Goal: Task Accomplishment & Management: Use online tool/utility

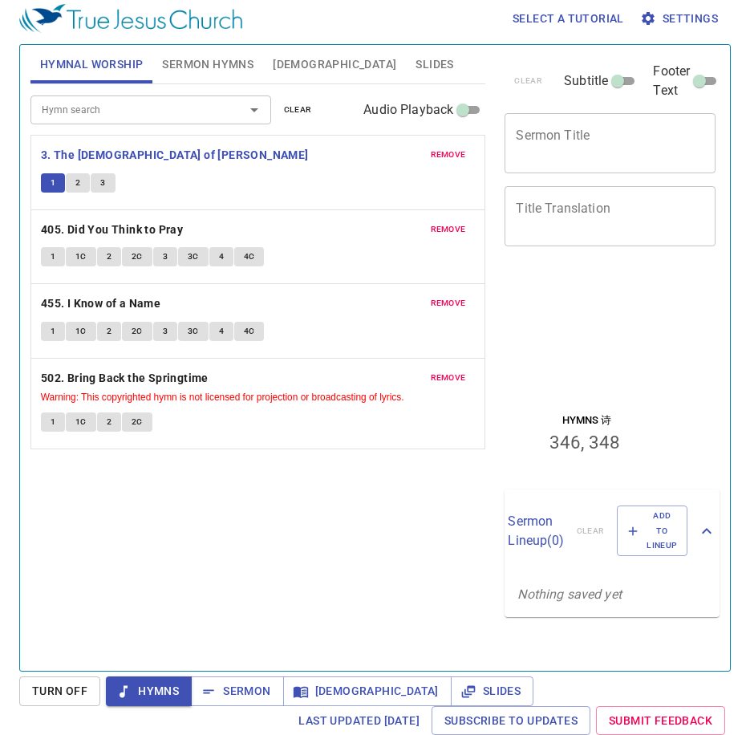
scroll to position [7, 0]
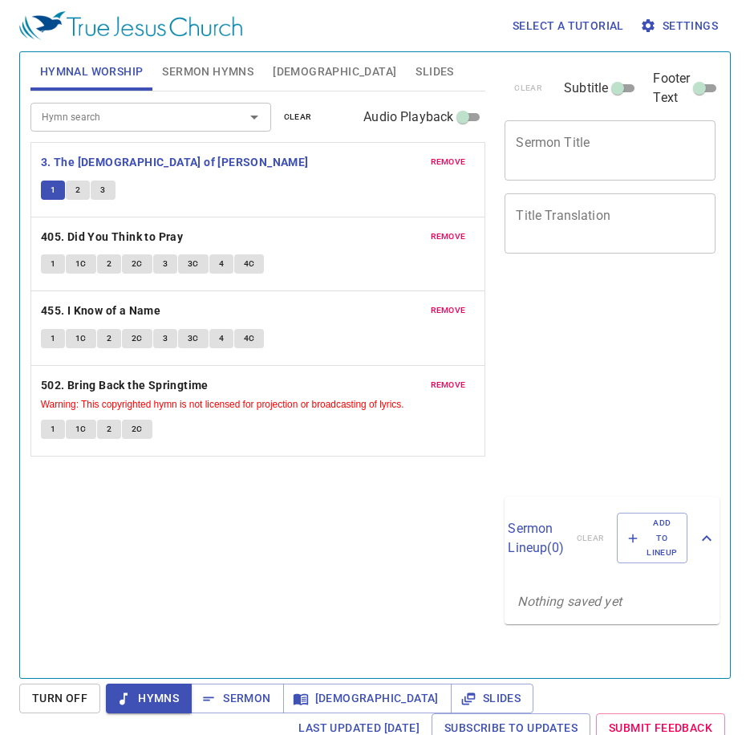
scroll to position [7, 0]
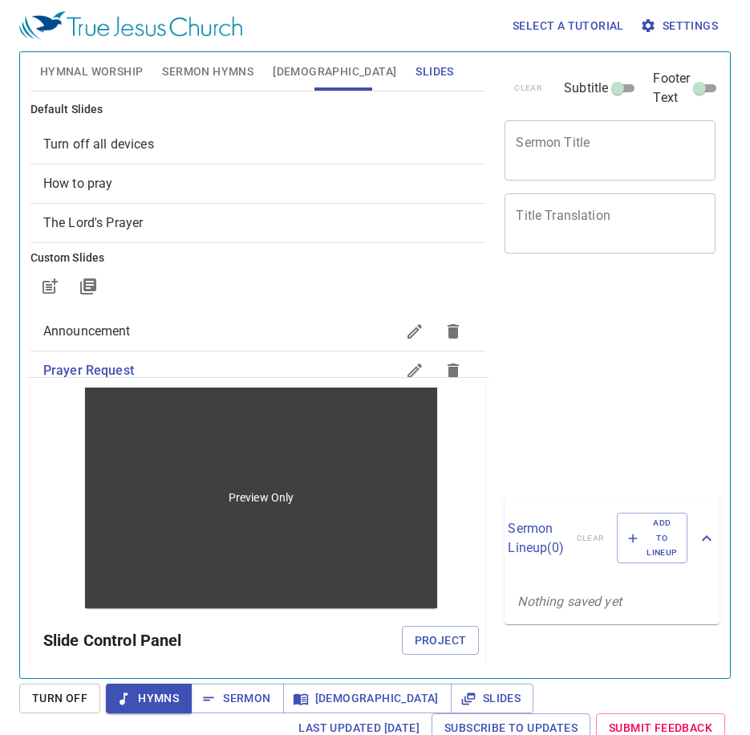
scroll to position [7, 0]
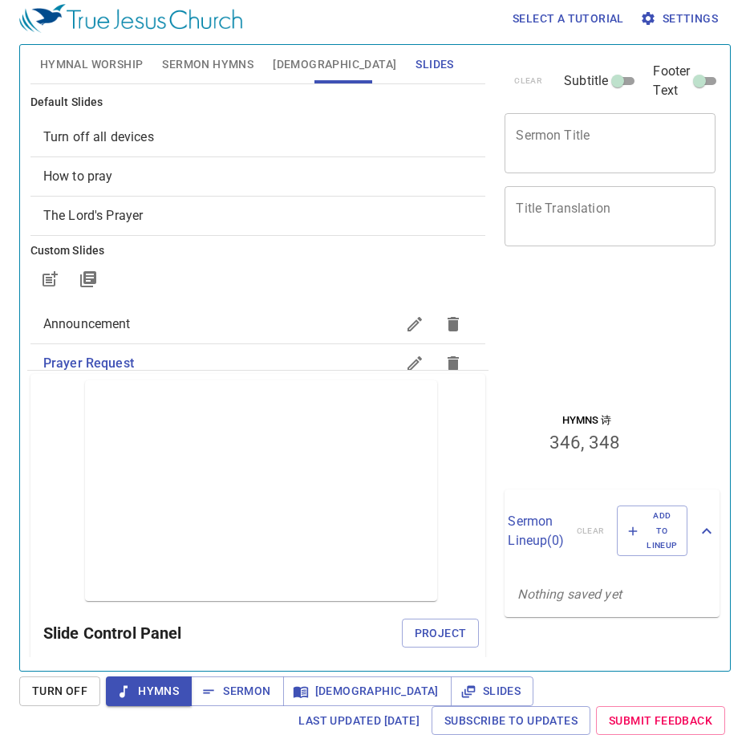
click at [322, 262] on div at bounding box center [258, 279] width 456 height 39
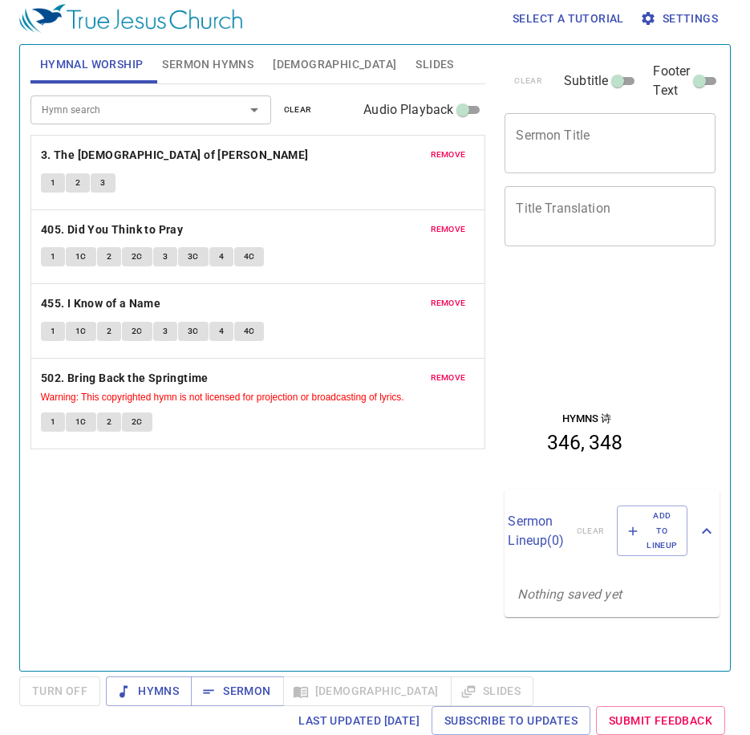
click at [62, 176] on button "1" at bounding box center [53, 182] width 24 height 19
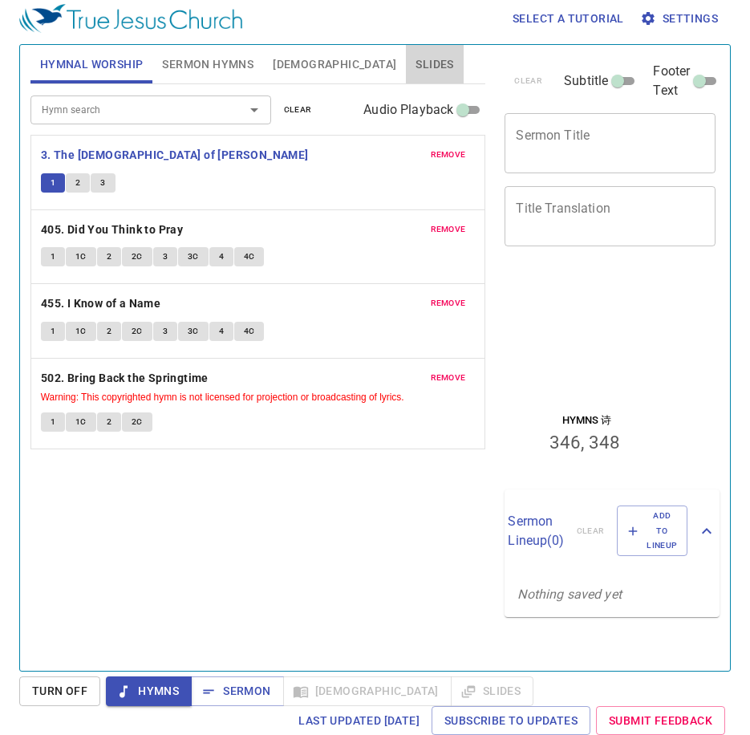
click at [415, 66] on span "Slides" at bounding box center [434, 65] width 38 height 20
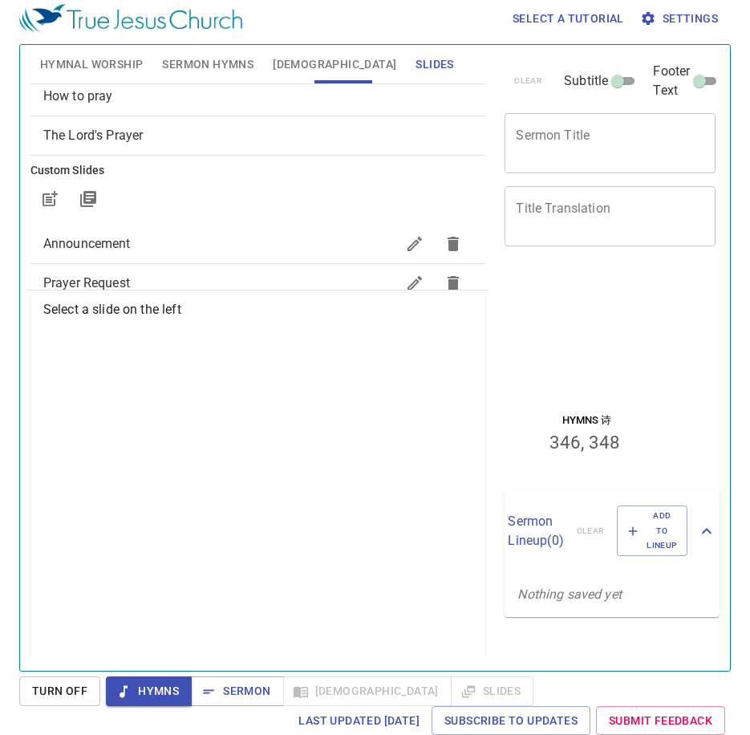
click at [206, 92] on span "How to pray" at bounding box center [258, 96] width 430 height 19
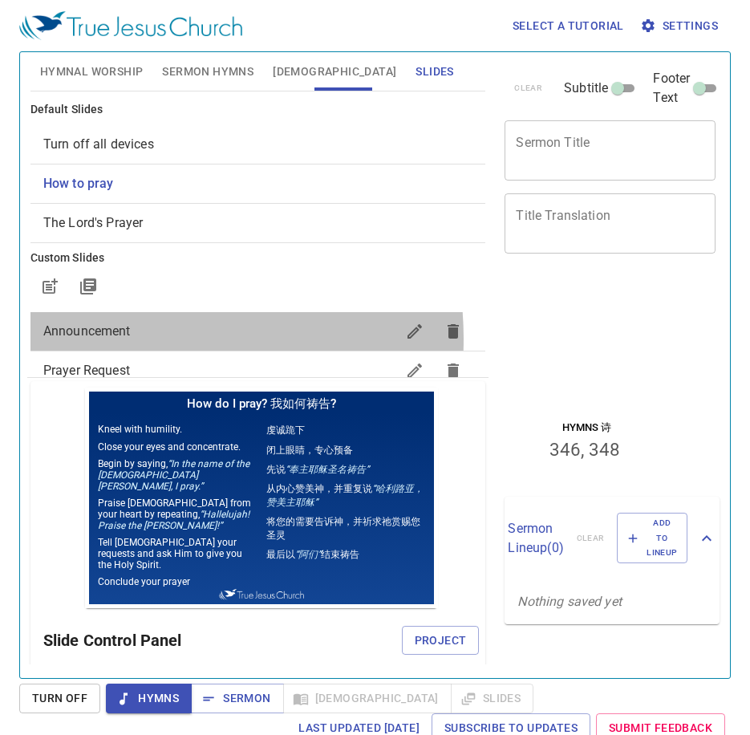
click at [118, 338] on span "Announcement" at bounding box center [219, 331] width 353 height 19
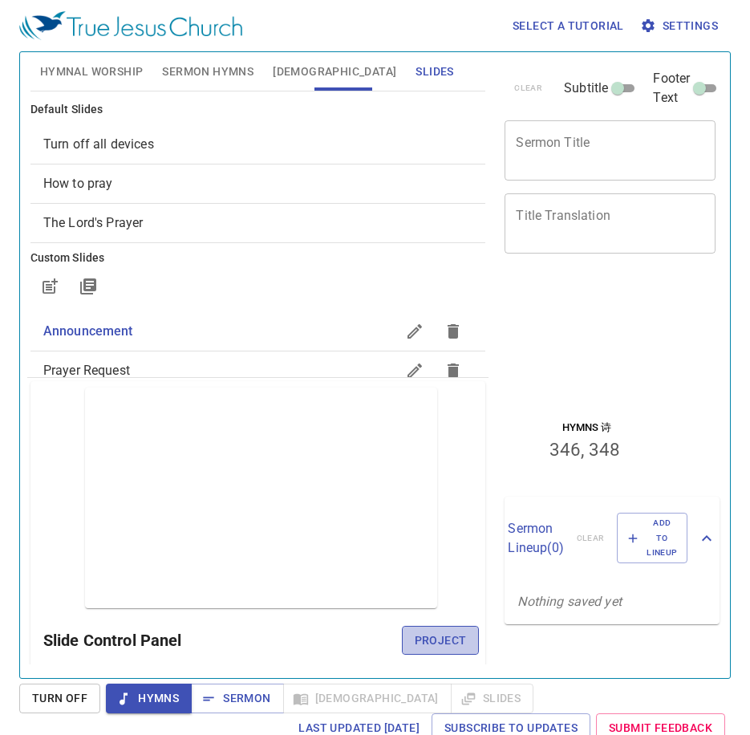
click at [442, 638] on span "Project" at bounding box center [441, 640] width 52 height 20
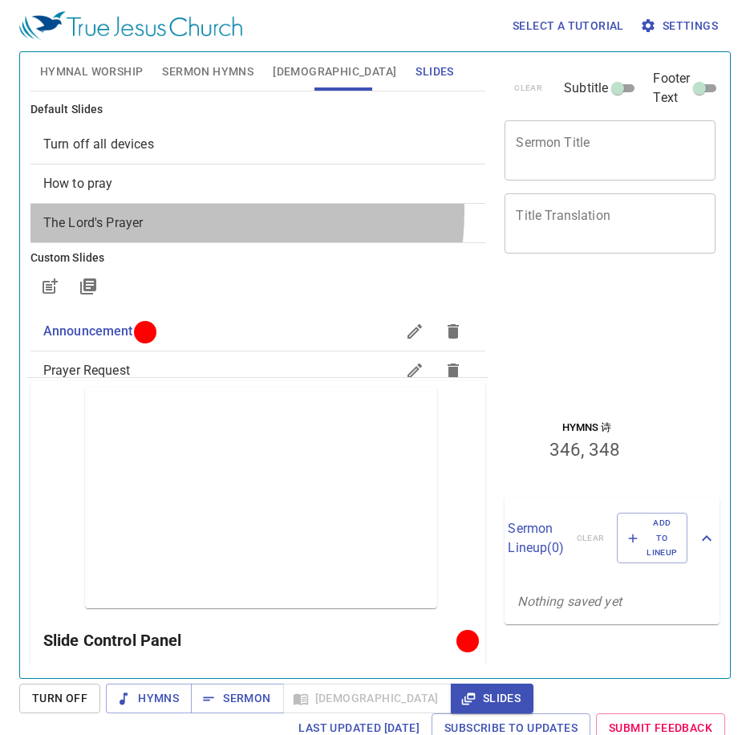
click at [174, 211] on div "The Lord's Prayer" at bounding box center [258, 223] width 456 height 39
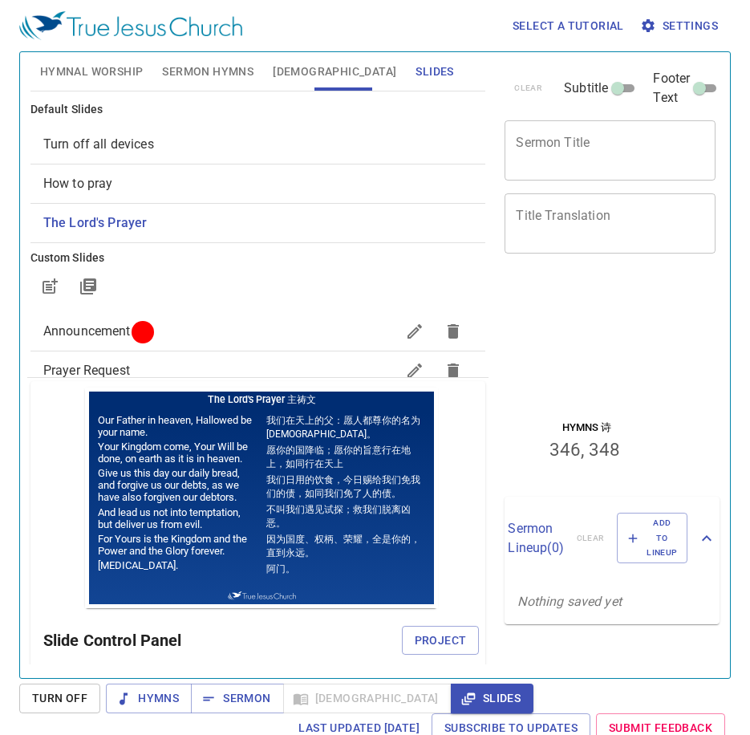
click at [280, 171] on div "How to pray" at bounding box center [258, 183] width 456 height 39
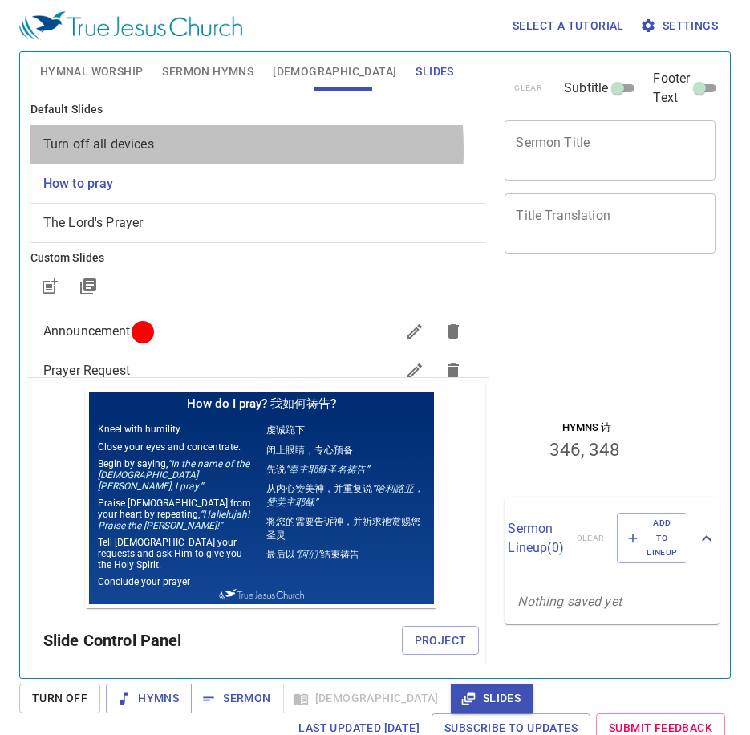
click at [112, 148] on span "Turn off all devices" at bounding box center [98, 143] width 111 height 15
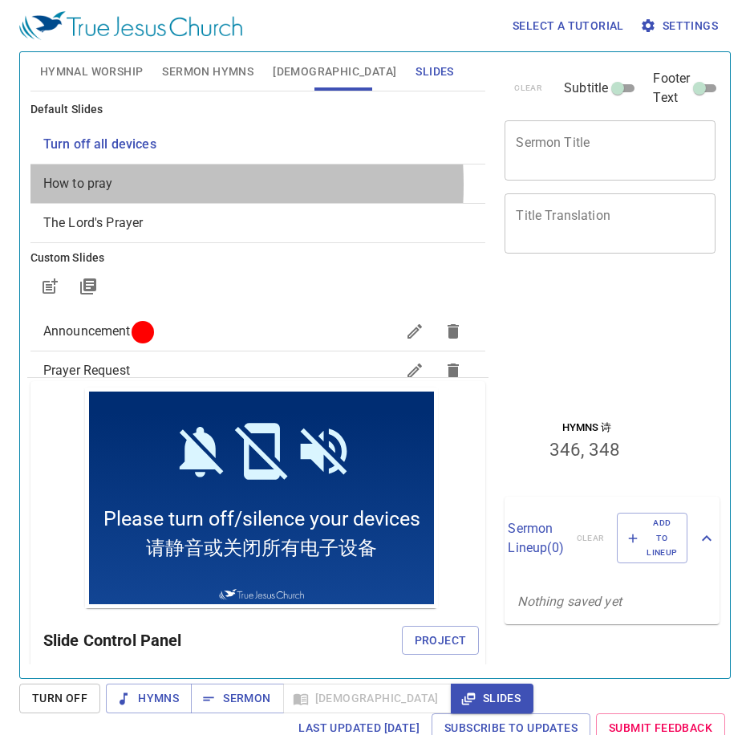
click at [111, 184] on span "How to pray" at bounding box center [78, 183] width 70 height 15
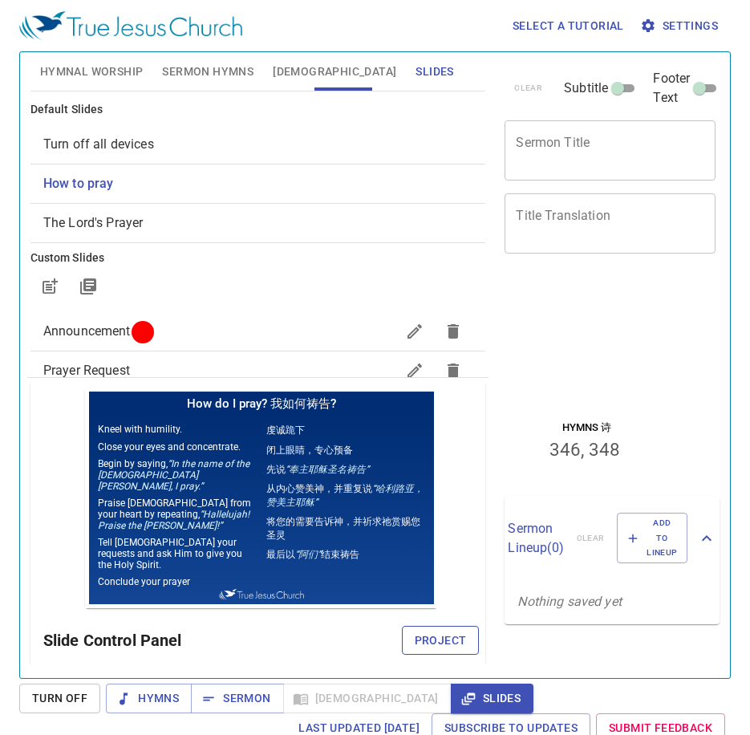
click at [423, 637] on span "Project" at bounding box center [441, 640] width 52 height 20
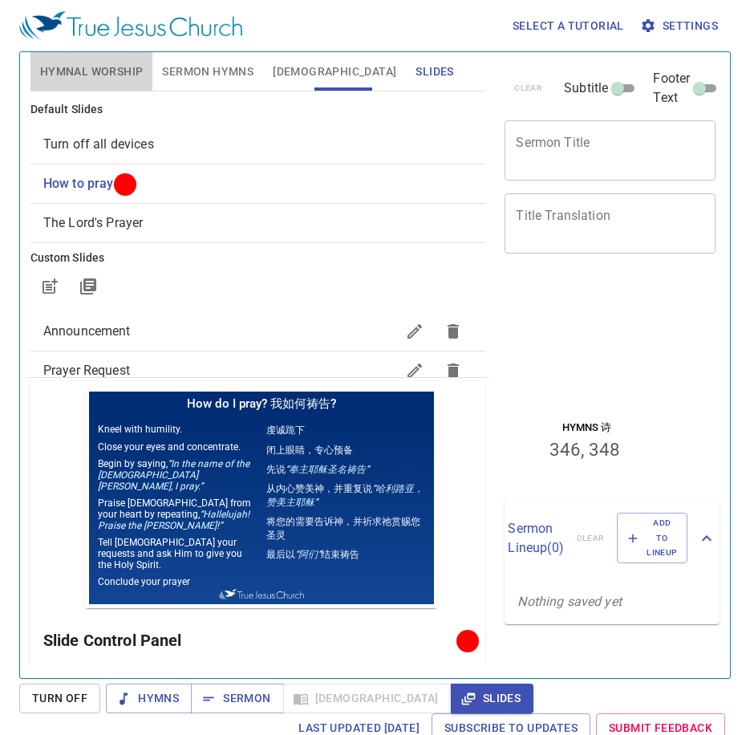
click at [118, 59] on button "Hymnal Worship" at bounding box center [91, 71] width 123 height 39
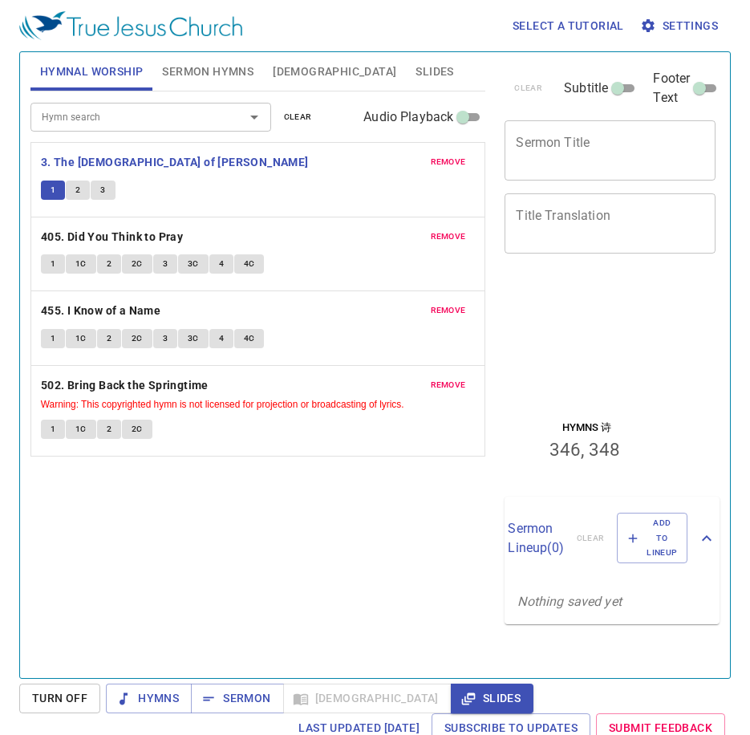
click at [47, 179] on div "remove 3. The God of Abraham Praise 1 2 3" at bounding box center [258, 180] width 454 height 74
click at [51, 190] on span "1" at bounding box center [53, 190] width 5 height 14
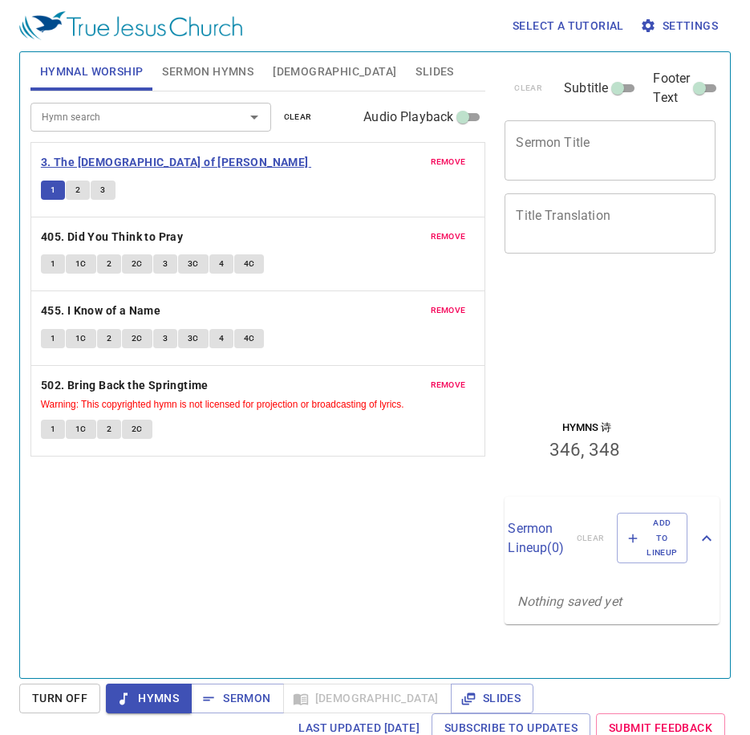
click at [122, 159] on b "3. The [DEMOGRAPHIC_DATA] of [PERSON_NAME]" at bounding box center [175, 162] width 268 height 20
drag, startPoint x: 80, startPoint y: 185, endPoint x: 43, endPoint y: 206, distance: 42.4
click at [79, 186] on button "2" at bounding box center [78, 189] width 24 height 19
click at [55, 193] on span "1" at bounding box center [53, 190] width 5 height 14
click at [73, 196] on button "2" at bounding box center [78, 189] width 24 height 19
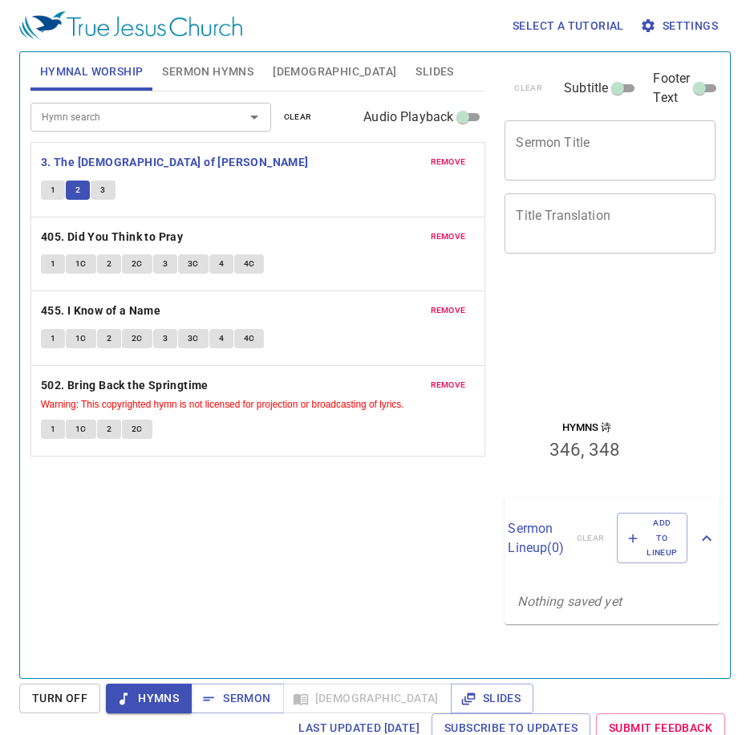
click at [88, 476] on div "Hymn search Hymn search clear Audio Playback remove 3. The God of Abraham Prais…" at bounding box center [258, 377] width 456 height 573
click at [200, 511] on div "Hymn search Hymn search clear Audio Playback remove 3. The God of Abraham Prais…" at bounding box center [258, 377] width 456 height 573
click at [46, 269] on button "1" at bounding box center [53, 263] width 24 height 19
click at [290, 497] on div "Hymn search Hymn search clear Audio Playback remove 3. The God of Abraham Prais…" at bounding box center [258, 377] width 456 height 573
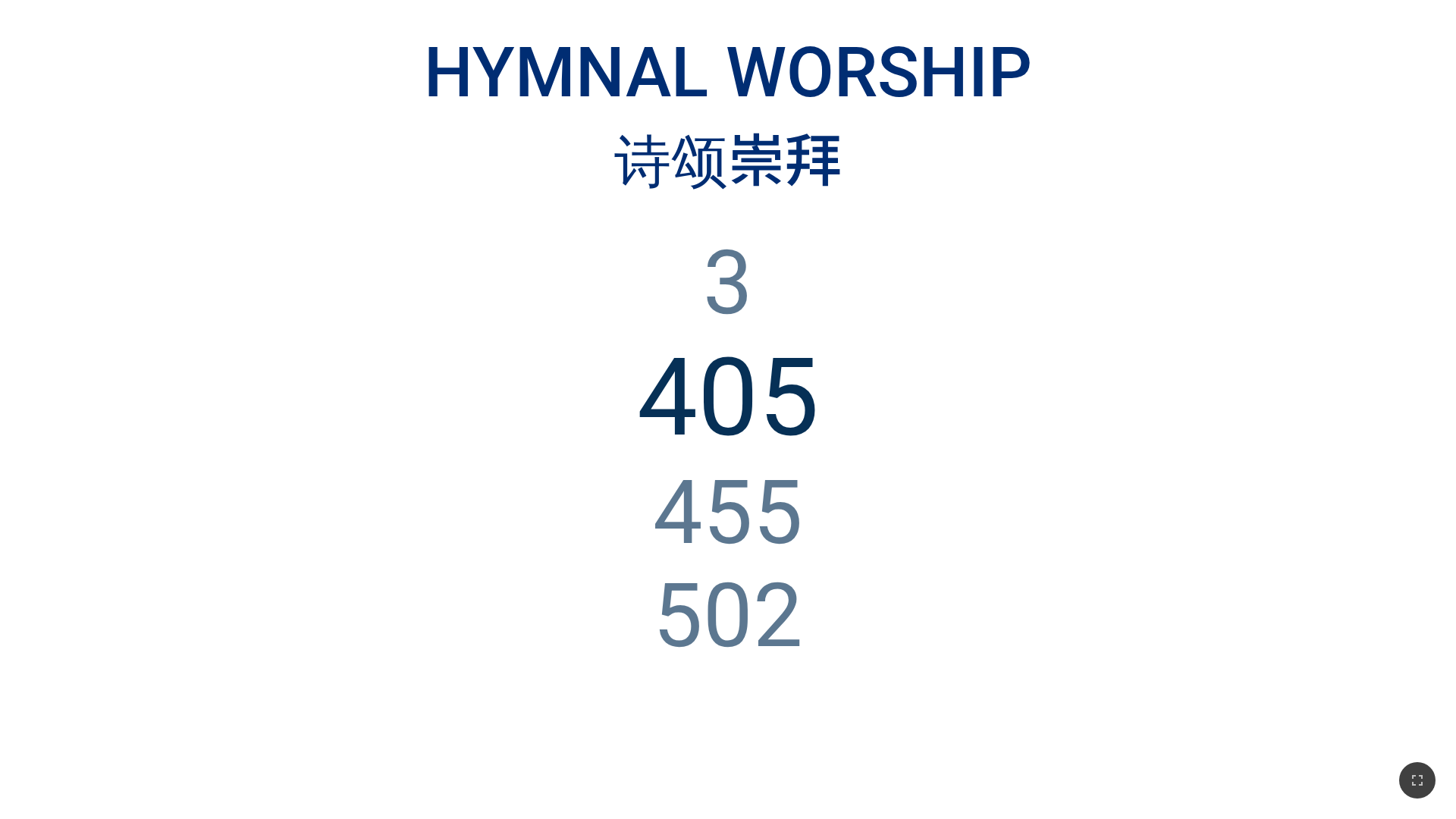
click at [408, 427] on ol "3 405 455 502" at bounding box center [728, 501] width 1392 height 539
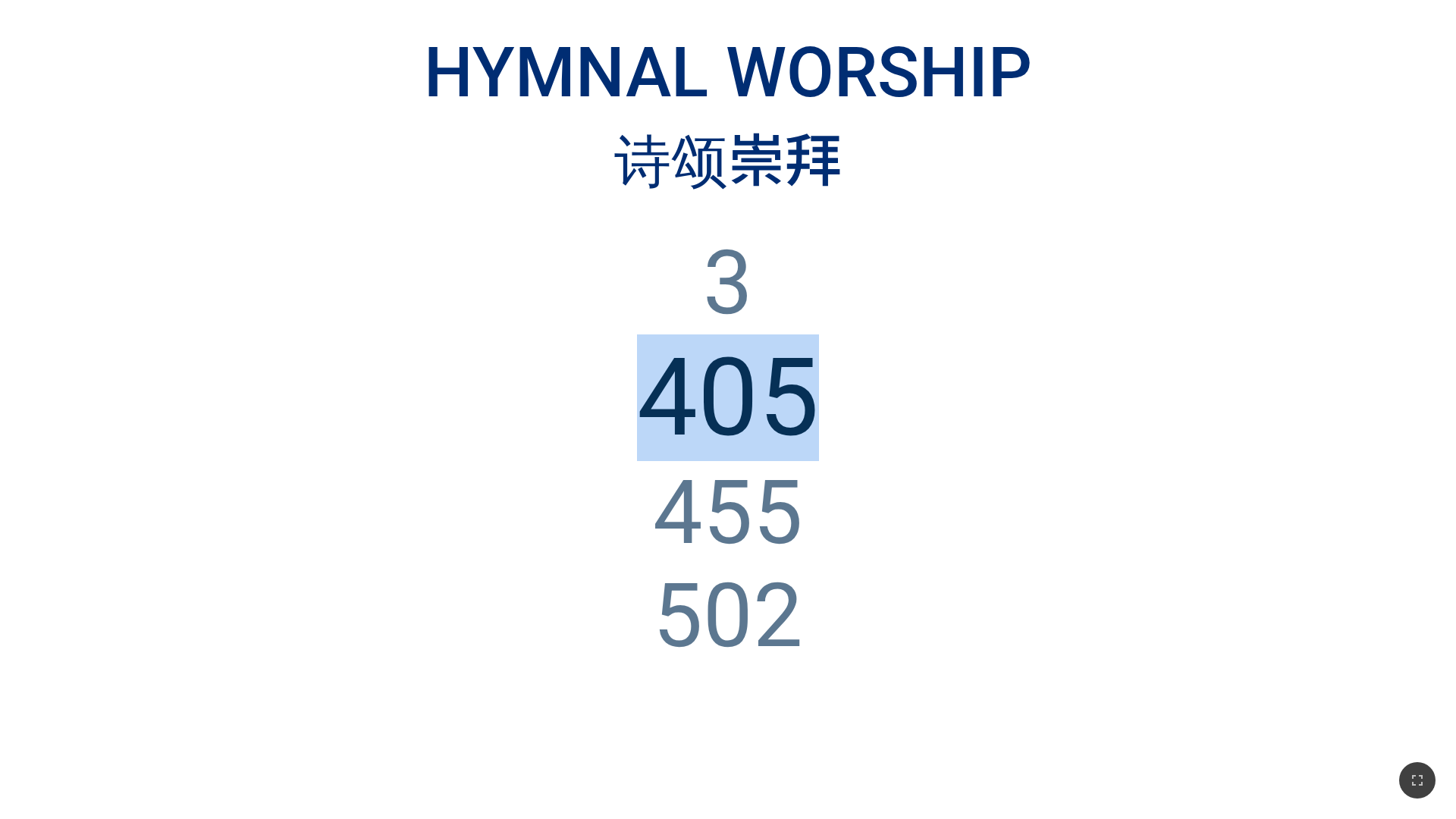
click at [408, 427] on ol "3 405 455 502" at bounding box center [728, 501] width 1392 height 539
drag, startPoint x: 408, startPoint y: 427, endPoint x: 316, endPoint y: 534, distance: 141.1
click at [316, 485] on ol "3 405 455 502" at bounding box center [728, 501] width 1392 height 539
click at [328, 420] on ol "3 405 455 502" at bounding box center [728, 501] width 1392 height 539
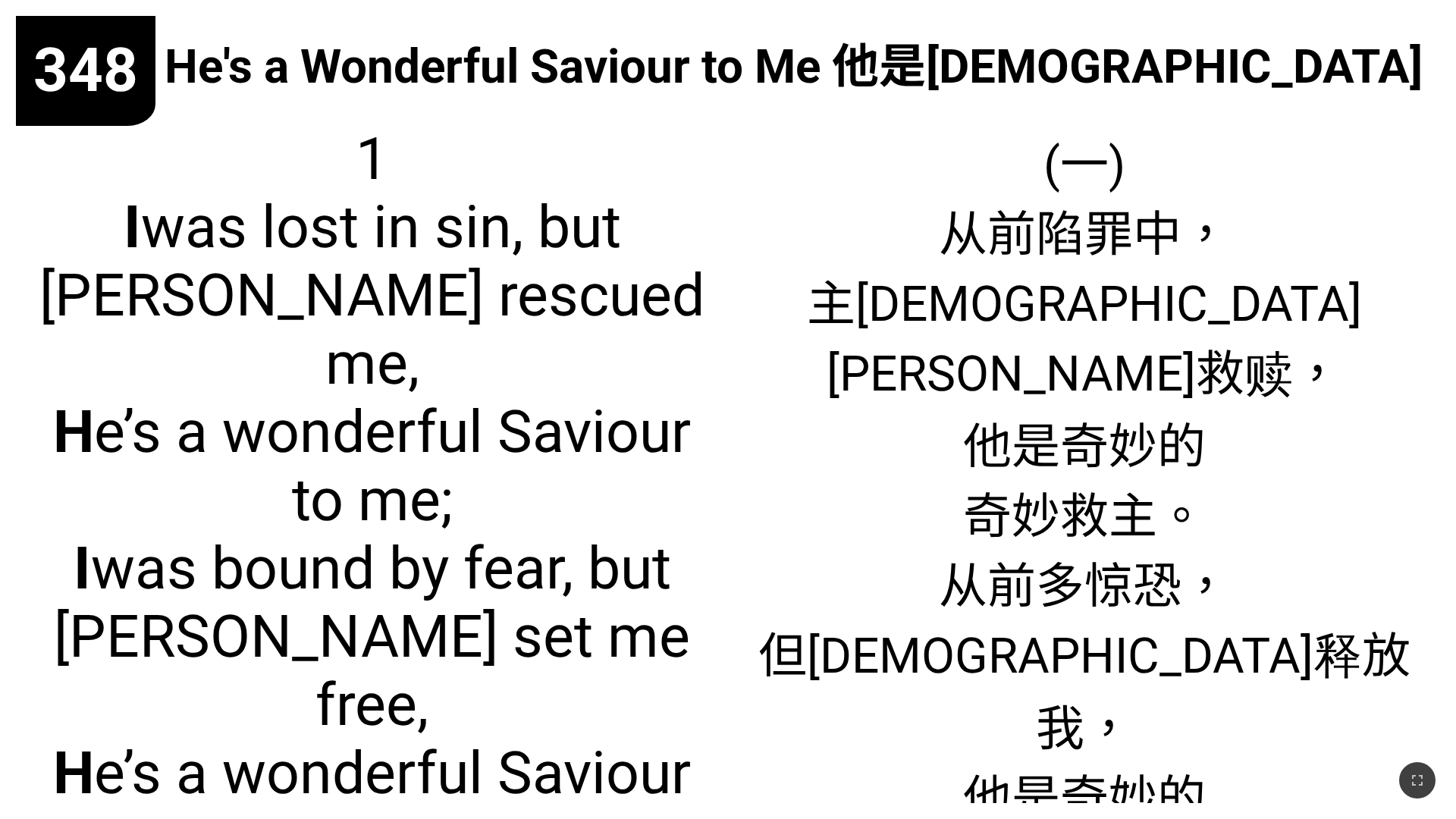
click at [562, 485] on span "1 I was lost in sin, but Jesus rescued me, H e’s a wonderful Saviour to me; I w…" at bounding box center [372, 500] width 680 height 751
click at [606, 155] on div "(一) 从前陷罪中， 主耶稣来救赎， 他是奇妙的 奇妙救主。 从前多惊恐， 但耶稣释放我， 他是奇妙的 奇妙救主。" at bounding box center [1083, 456] width 712 height 695
click at [606, 245] on span "(一) 从前陷罪中， 主耶稣来救赎， 他是奇妙的 奇妙救主。 从前多惊恐， 但耶稣释放我， 他是奇妙的 奇妙救主。" at bounding box center [1084, 512] width 680 height 774
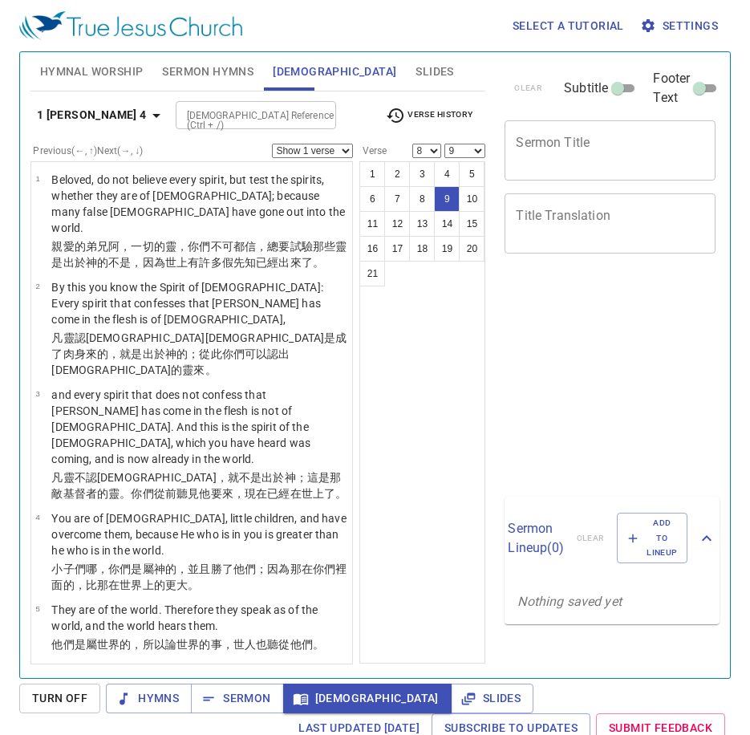
select select "8"
select select "9"
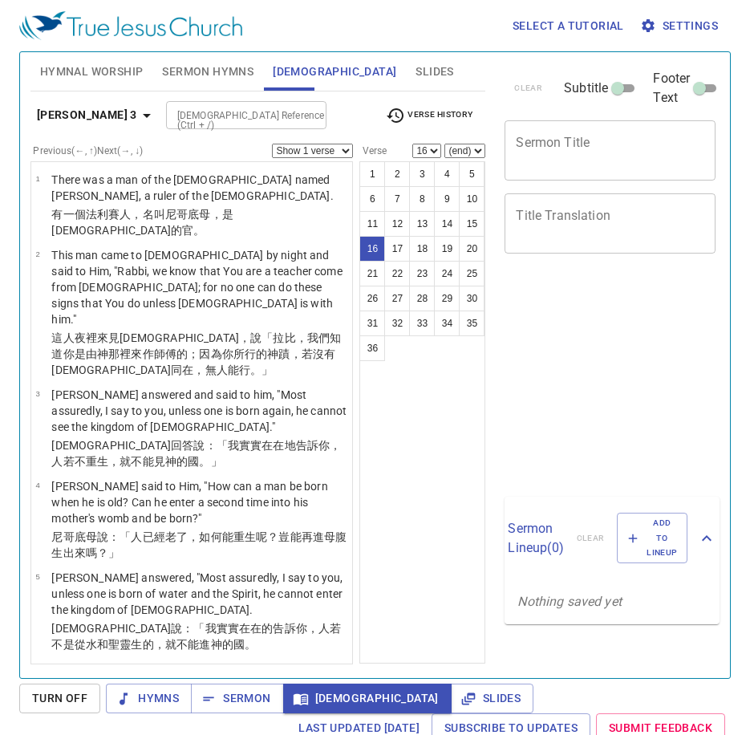
select select "16"
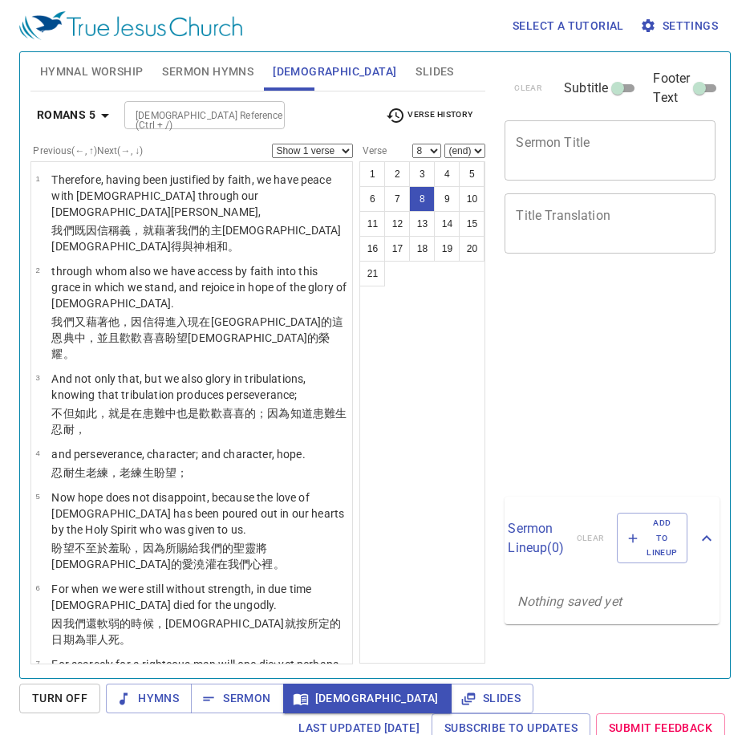
select select "8"
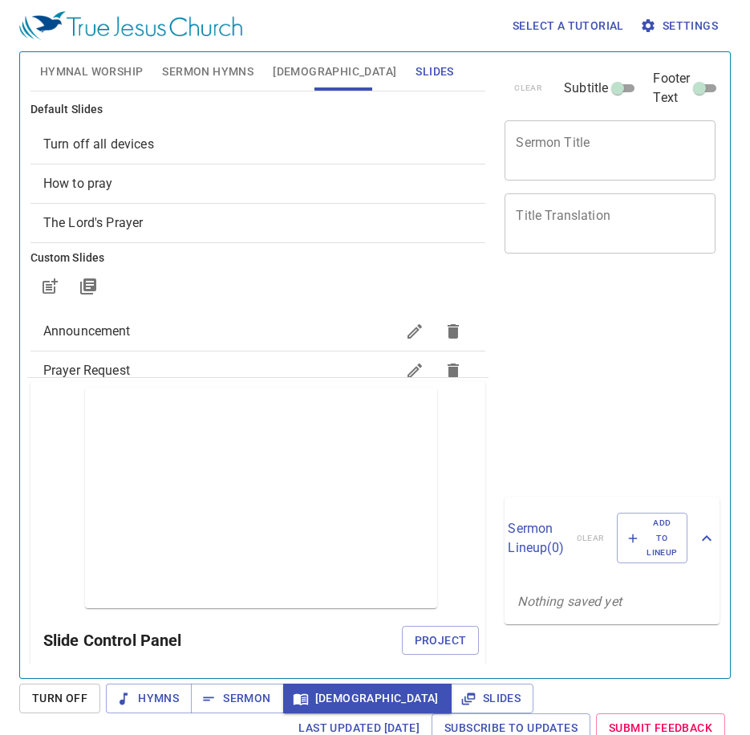
scroll to position [7, 0]
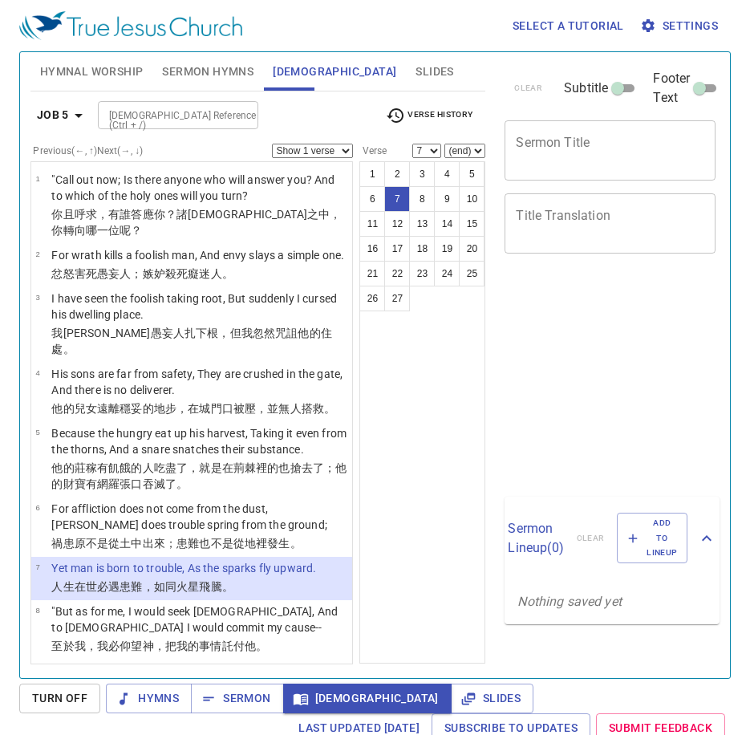
select select "7"
